Goal: Information Seeking & Learning: Learn about a topic

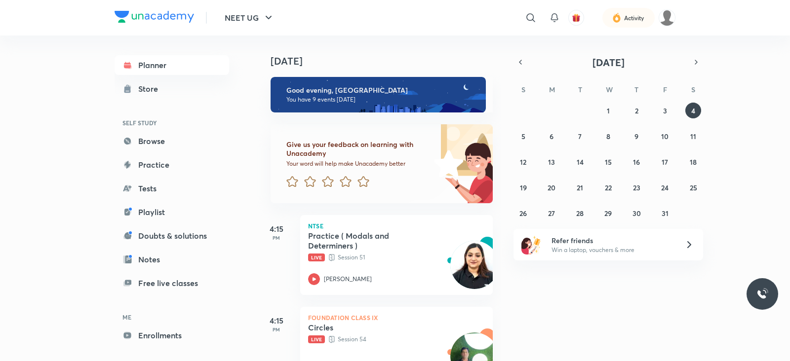
scroll to position [240, 0]
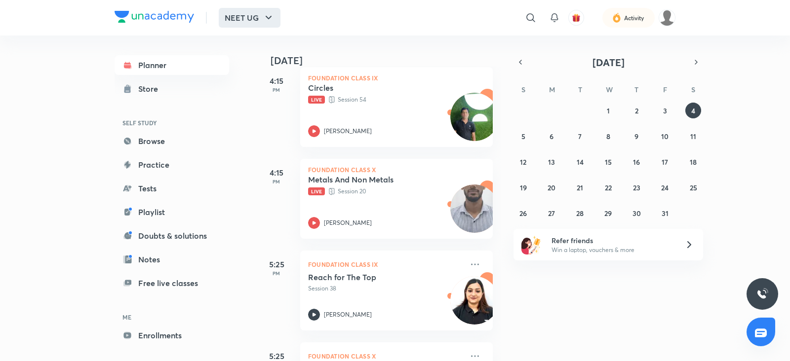
click at [276, 23] on button "NEET UG" at bounding box center [250, 18] width 62 height 20
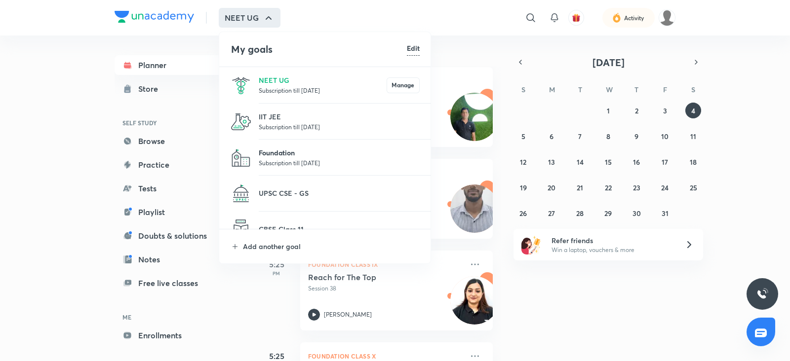
click at [290, 150] on p "Foundation" at bounding box center [339, 153] width 161 height 10
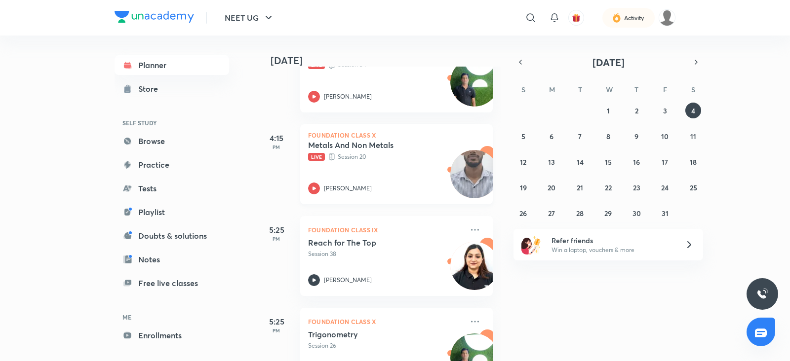
scroll to position [281, 0]
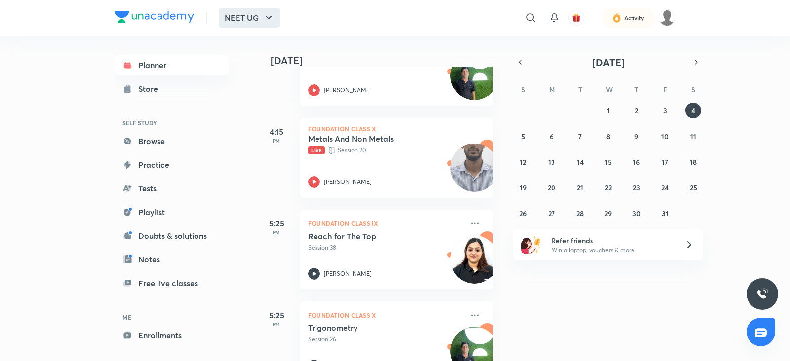
click at [264, 13] on icon "button" at bounding box center [269, 18] width 12 height 12
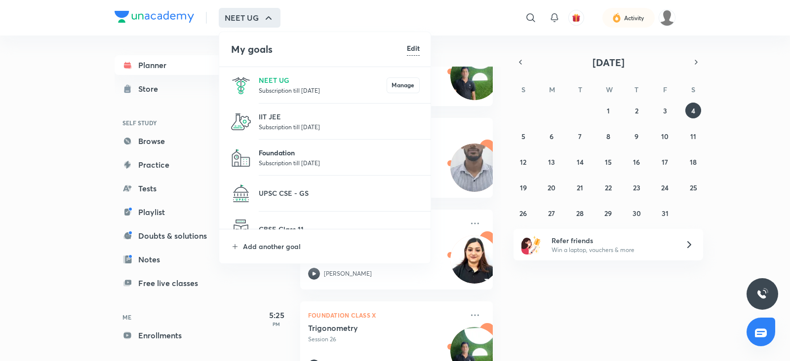
click at [281, 148] on p "Foundation" at bounding box center [339, 153] width 161 height 10
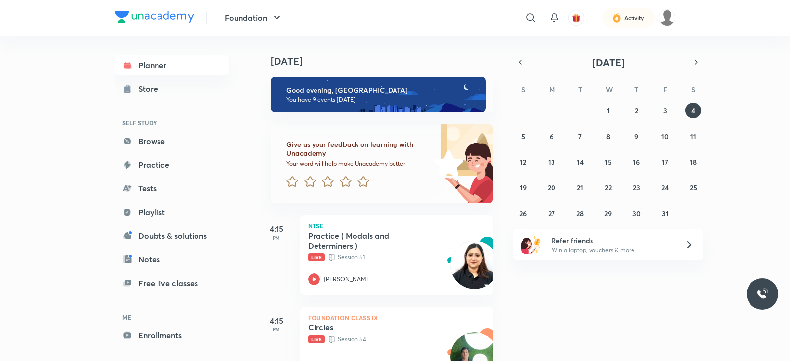
scroll to position [115, 0]
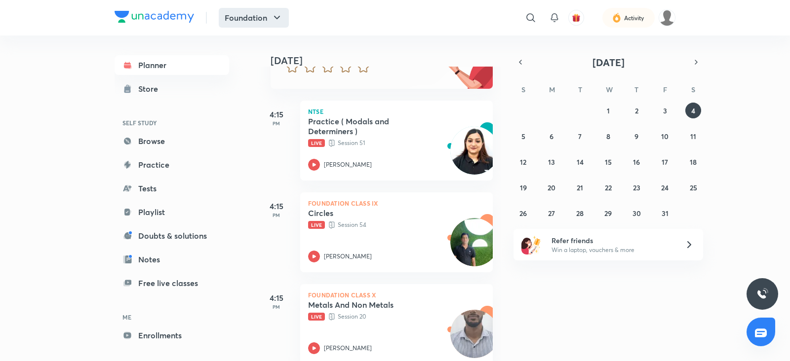
click at [281, 10] on button "Foundation" at bounding box center [254, 18] width 70 height 20
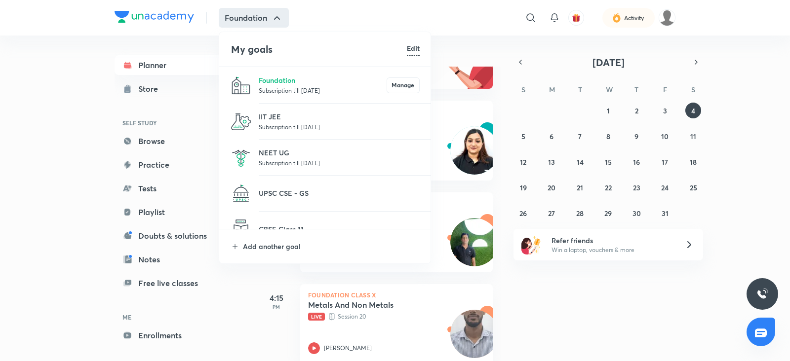
click at [311, 89] on p "Subscription till 6 Feb 2026" at bounding box center [323, 90] width 128 height 10
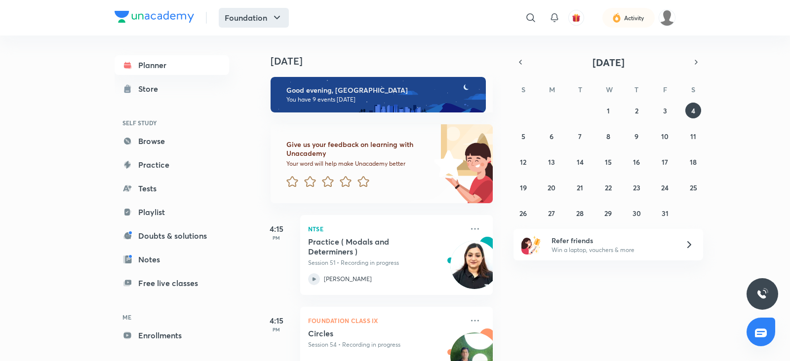
click at [270, 15] on button "Foundation" at bounding box center [254, 18] width 70 height 20
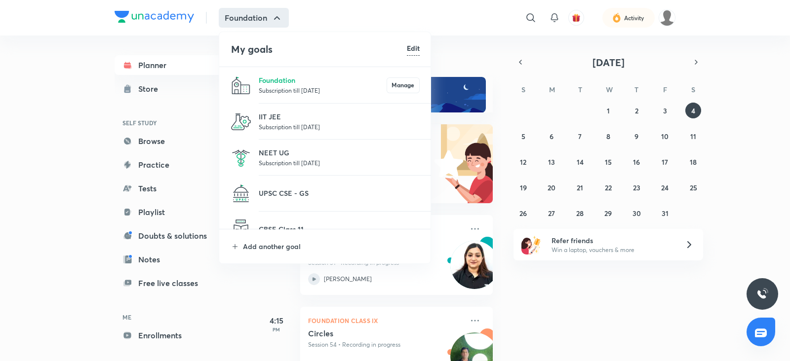
click at [287, 87] on p "Subscription till 6 Feb 2026" at bounding box center [323, 90] width 128 height 10
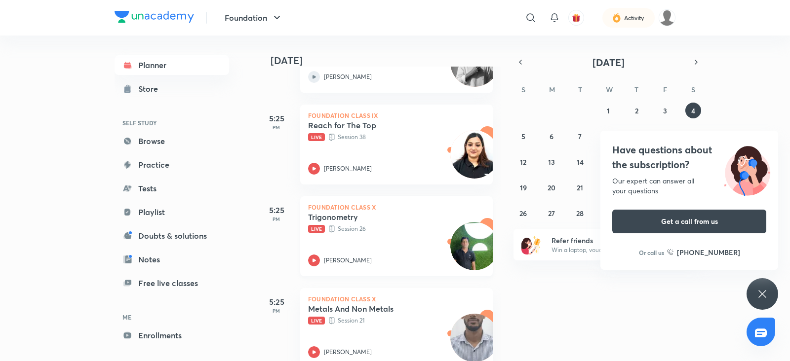
scroll to position [387, 0]
click at [319, 263] on div at bounding box center [314, 260] width 12 height 12
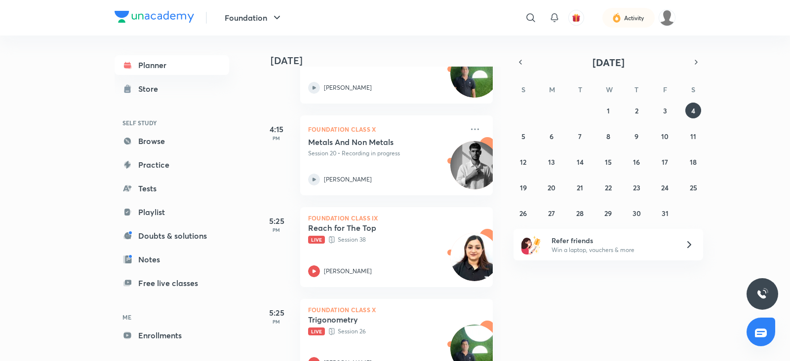
scroll to position [286, 0]
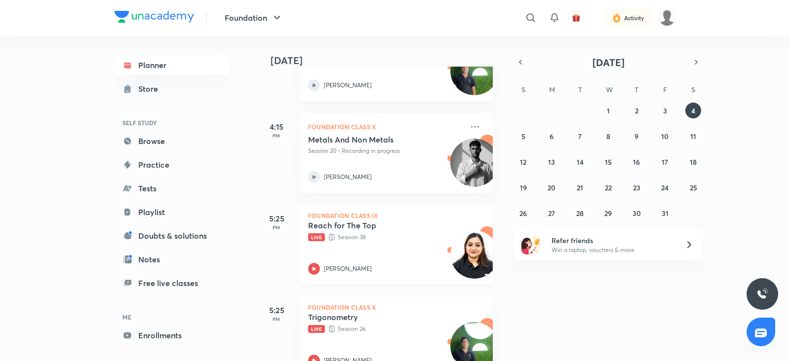
click at [315, 270] on icon at bounding box center [314, 269] width 12 height 12
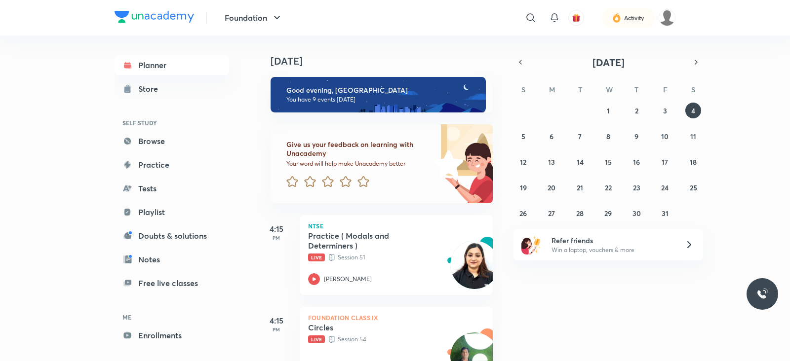
scroll to position [166, 0]
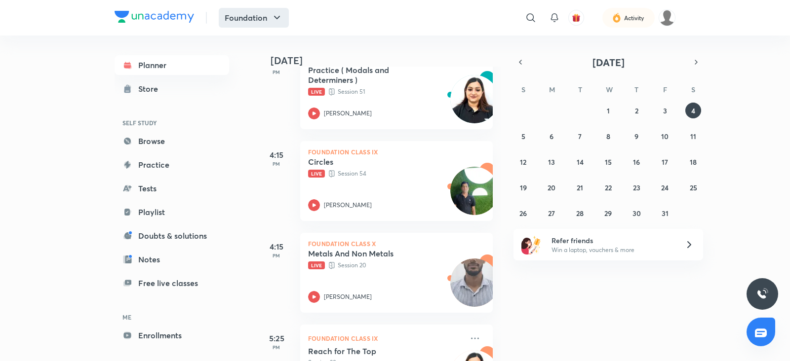
click at [271, 16] on icon "button" at bounding box center [277, 18] width 12 height 12
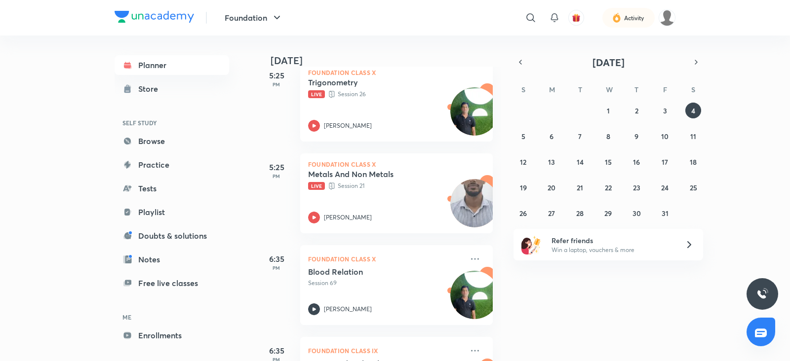
scroll to position [528, 0]
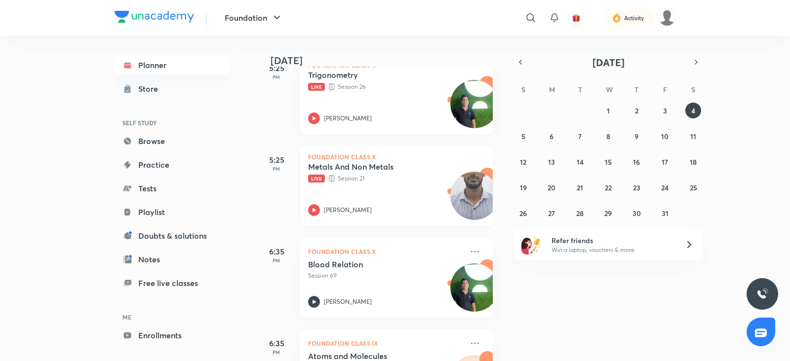
click at [310, 214] on icon at bounding box center [314, 210] width 12 height 12
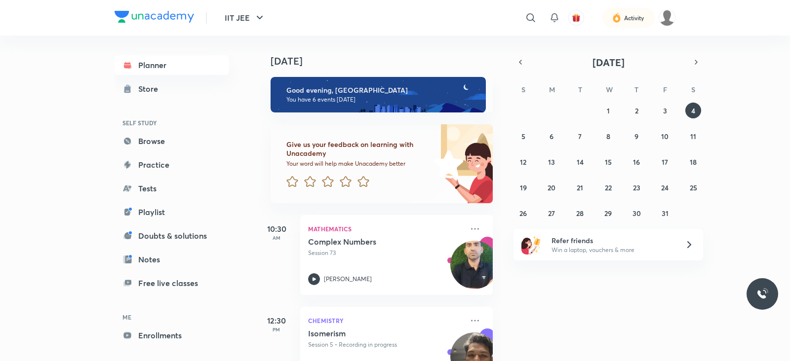
scroll to position [250, 0]
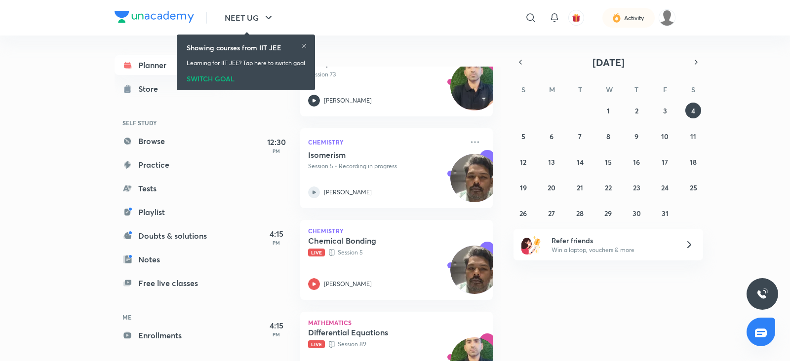
click at [192, 79] on div "SWITCH GOAL" at bounding box center [246, 77] width 118 height 11
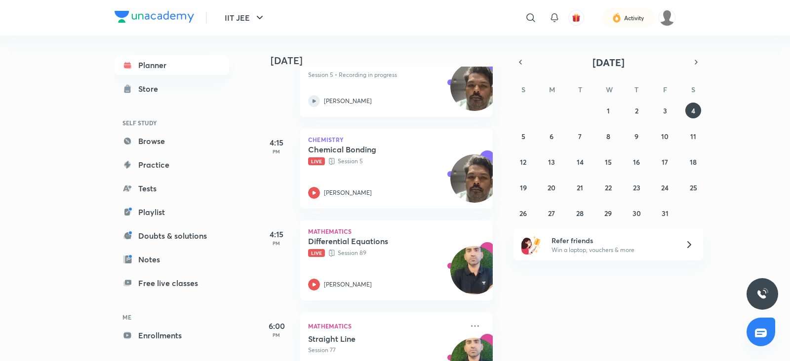
scroll to position [270, 0]
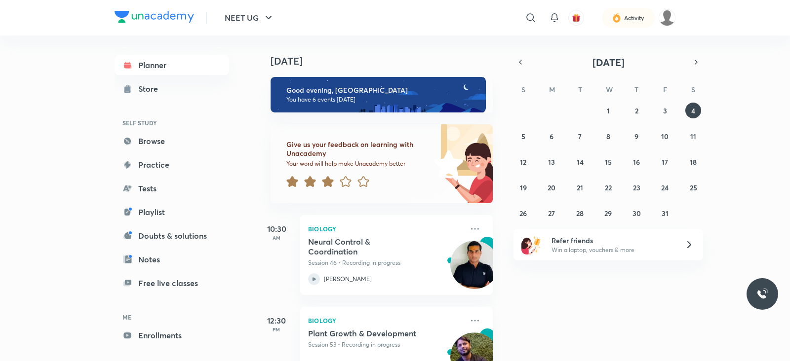
scroll to position [286, 0]
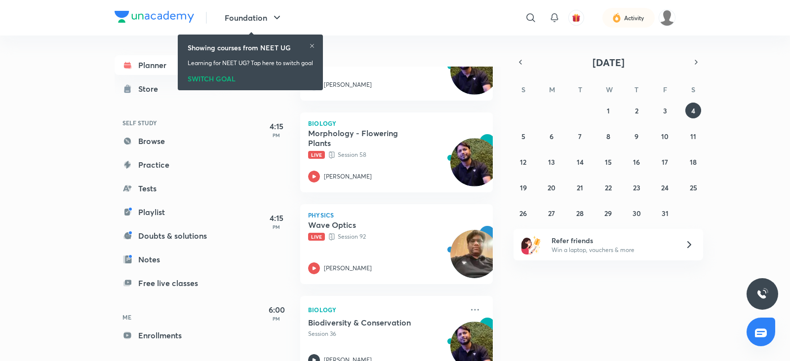
click at [211, 76] on div "SWITCH GOAL" at bounding box center [250, 77] width 125 height 11
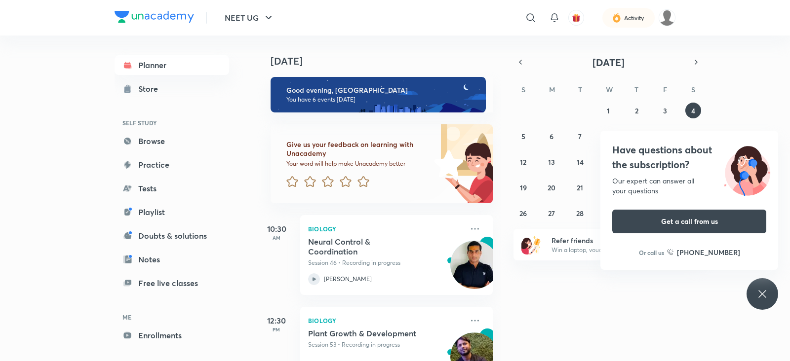
scroll to position [352, 0]
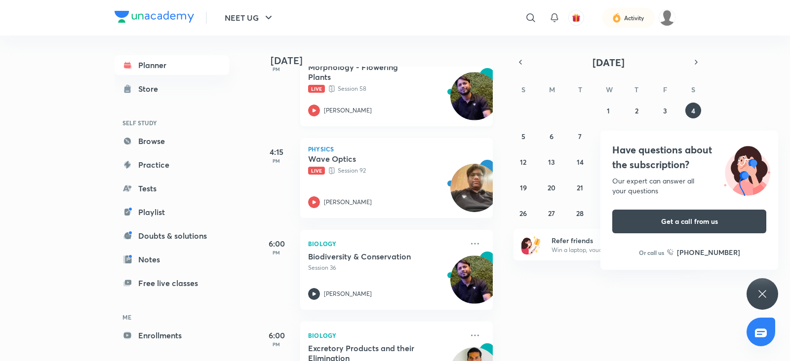
scroll to position [360, 0]
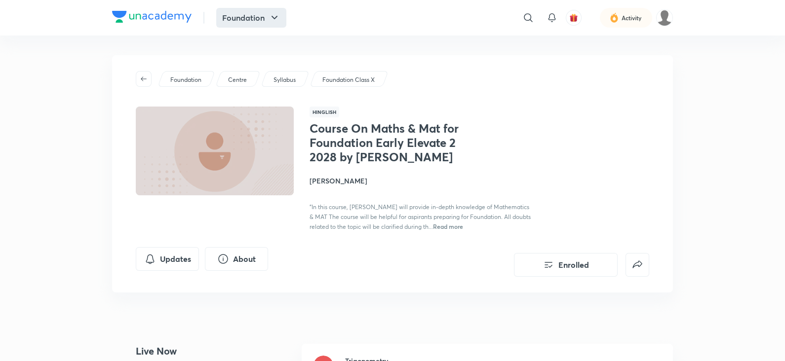
click at [262, 24] on button "Foundation" at bounding box center [251, 18] width 70 height 20
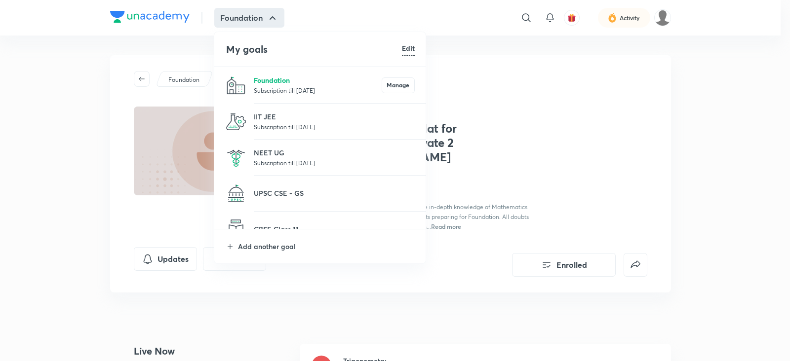
click at [271, 78] on p "Foundation" at bounding box center [318, 80] width 128 height 10
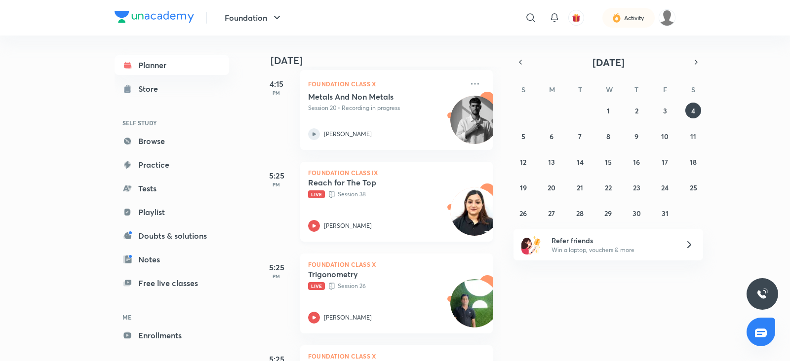
scroll to position [329, 0]
click at [311, 319] on icon at bounding box center [314, 318] width 12 height 12
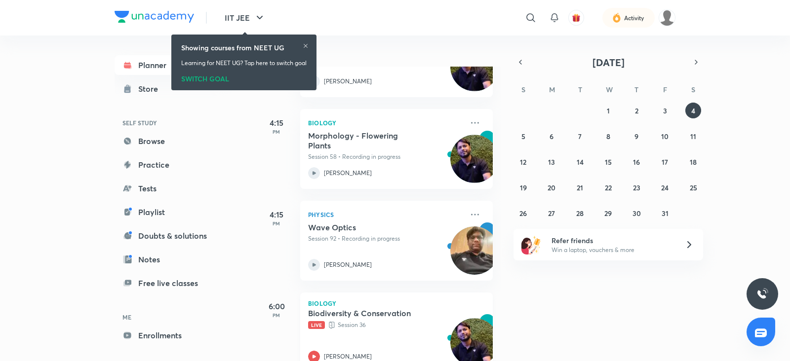
scroll to position [410, 0]
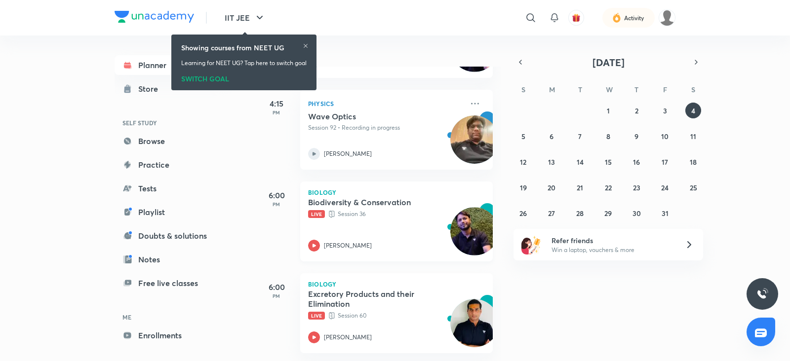
click at [313, 240] on icon at bounding box center [314, 246] width 12 height 12
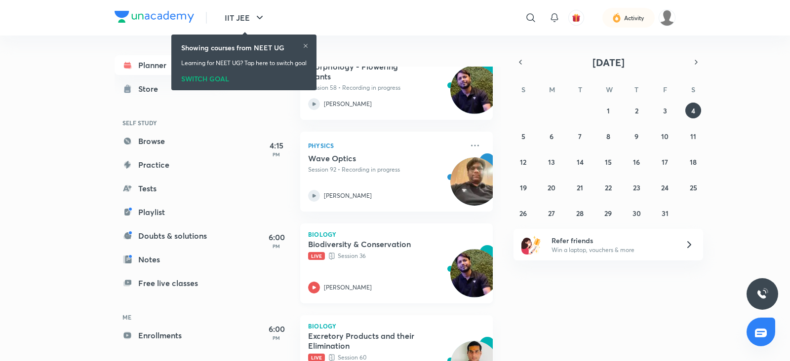
scroll to position [410, 0]
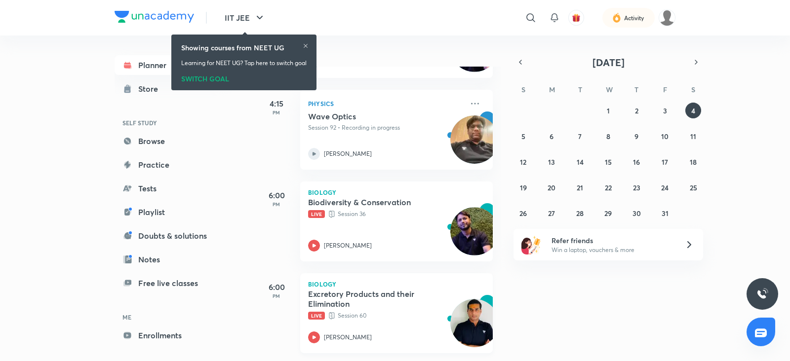
click at [315, 336] on icon at bounding box center [313, 337] width 3 height 3
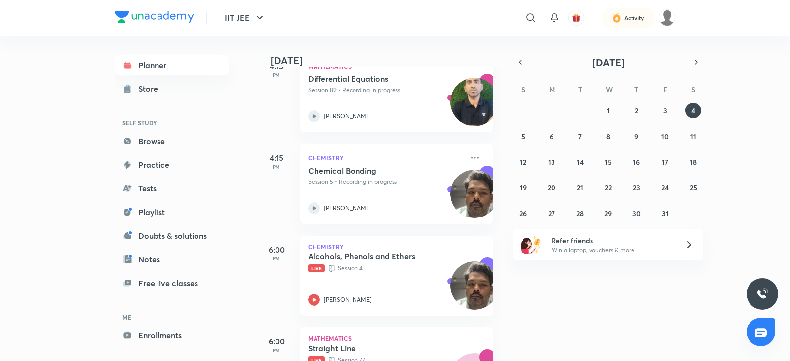
scroll to position [410, 0]
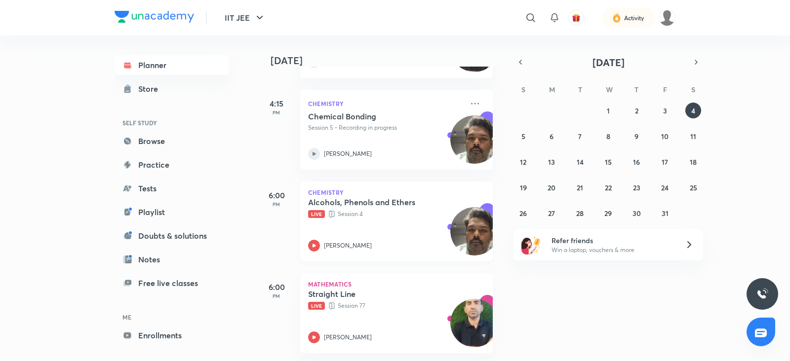
click at [313, 240] on icon at bounding box center [314, 246] width 12 height 12
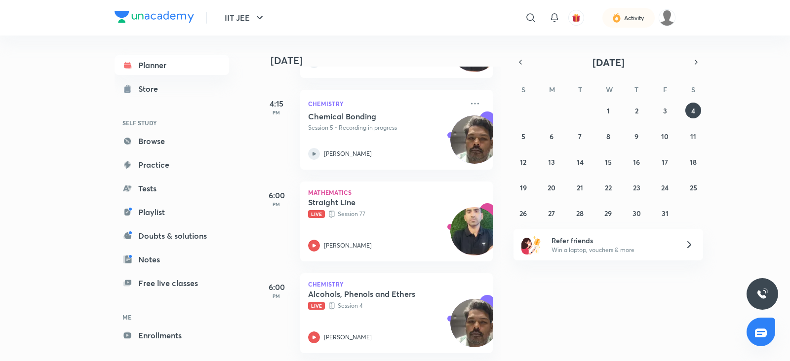
scroll to position [410, 0]
click at [316, 240] on icon at bounding box center [314, 246] width 12 height 12
